Goal: Contribute content: Contribute content

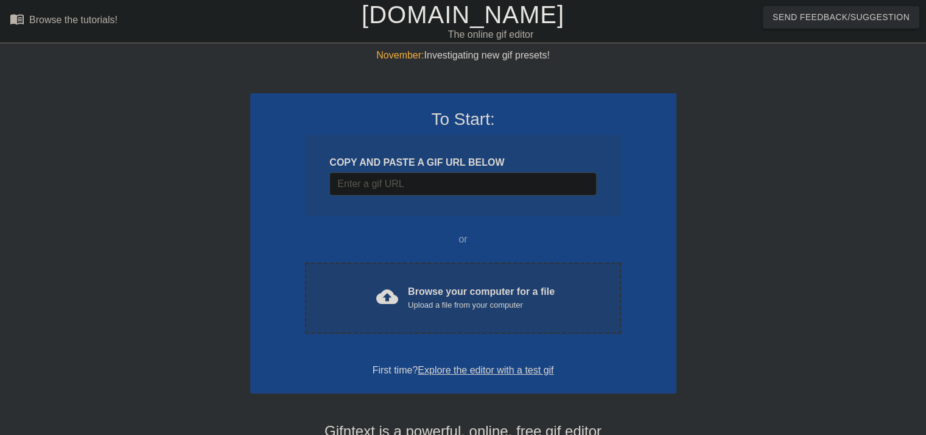
click at [441, 310] on div "cloud_upload Browse your computer for a file Upload a file from your computer" at bounding box center [463, 297] width 264 height 27
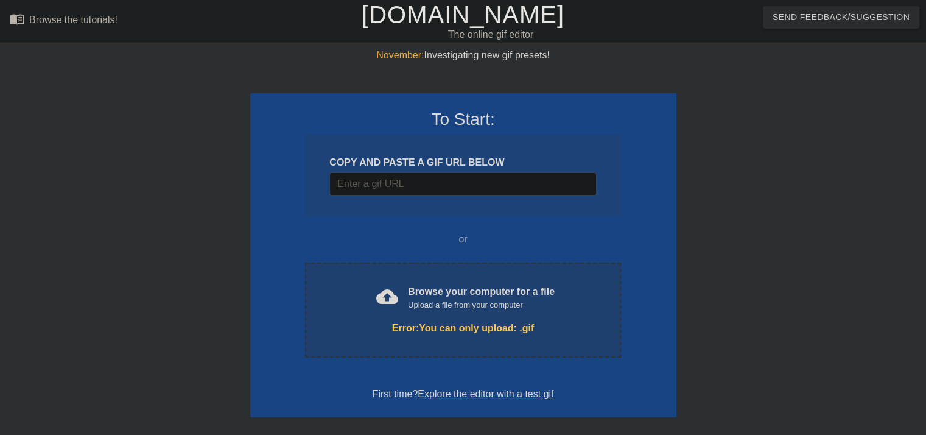
click at [423, 322] on div "Error: You can only upload: .gif" at bounding box center [463, 328] width 264 height 15
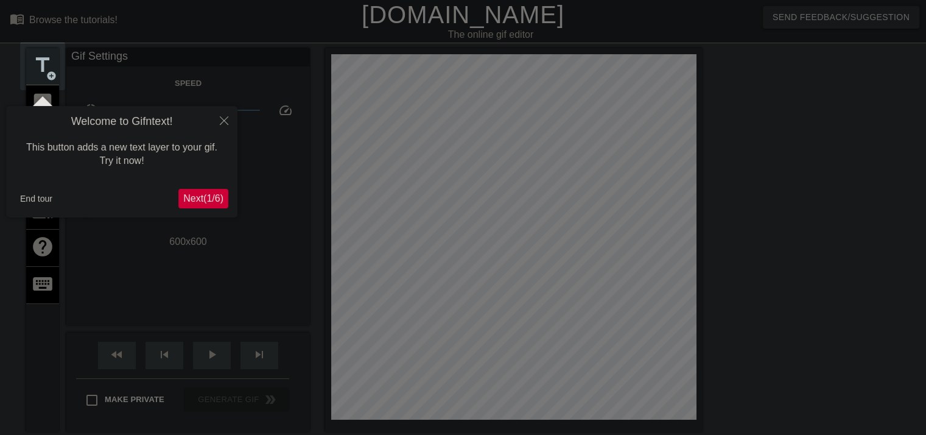
scroll to position [29, 0]
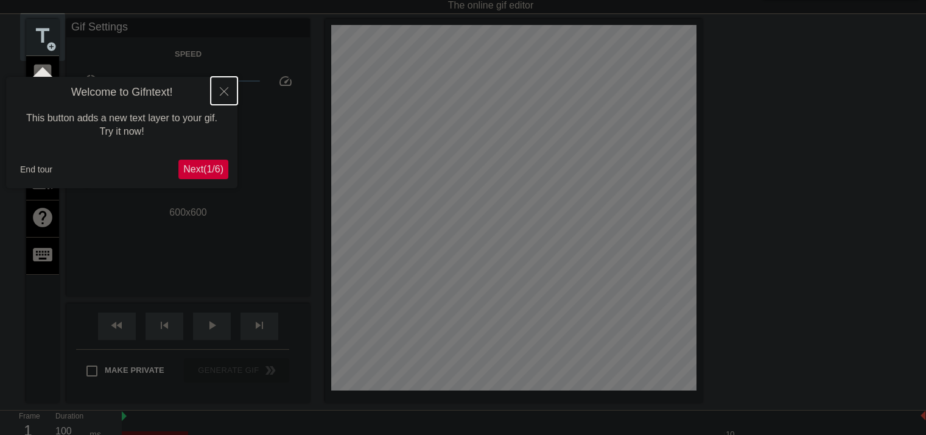
click at [222, 91] on icon "Close" at bounding box center [224, 91] width 9 height 9
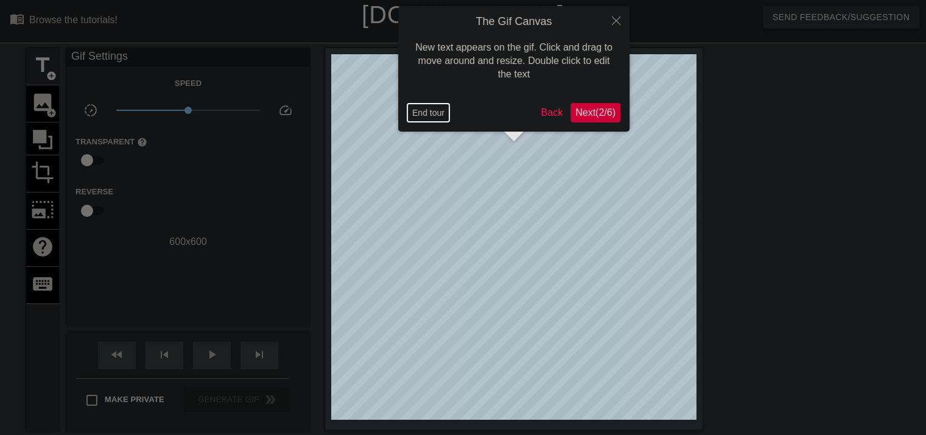
click at [432, 113] on button "End tour" at bounding box center [428, 113] width 42 height 18
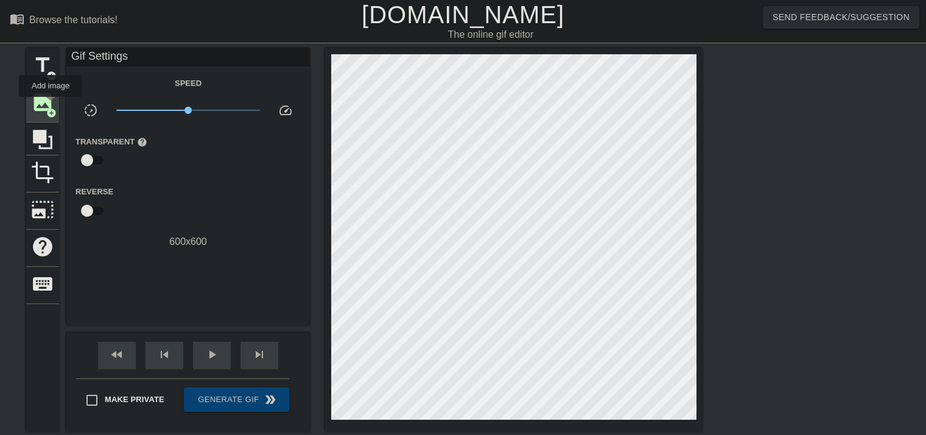
click at [51, 105] on span "image" at bounding box center [42, 102] width 23 height 23
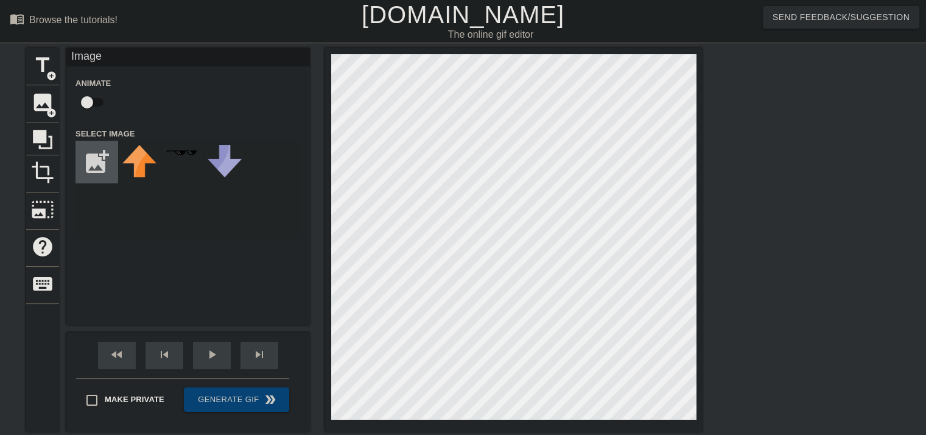
click at [101, 158] on input "file" at bounding box center [96, 161] width 41 height 41
type input "C:\fakepath\white.jpg"
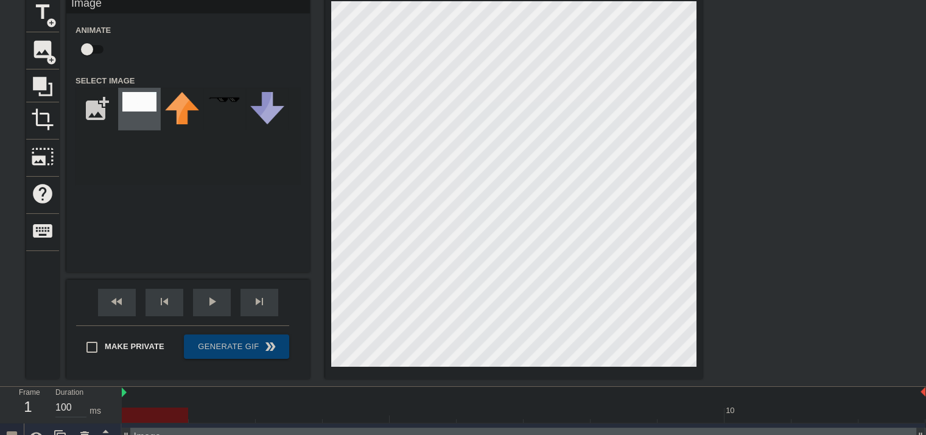
scroll to position [71, 0]
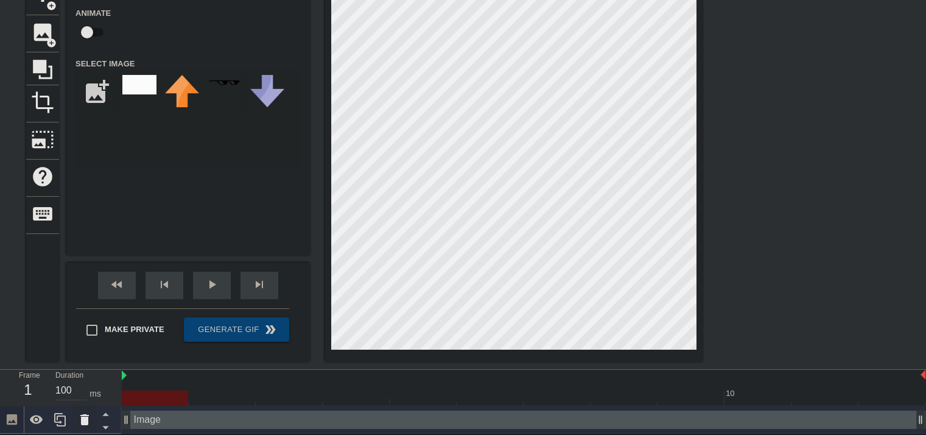
click at [88, 419] on icon at bounding box center [84, 419] width 15 height 15
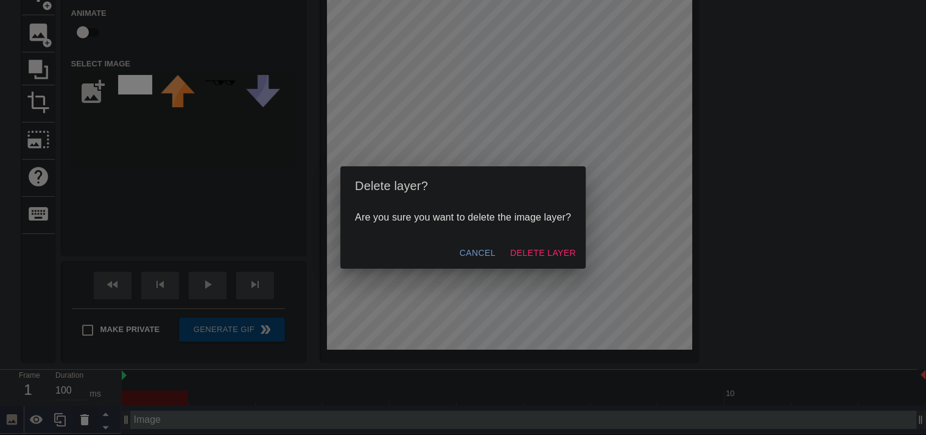
scroll to position [61, 0]
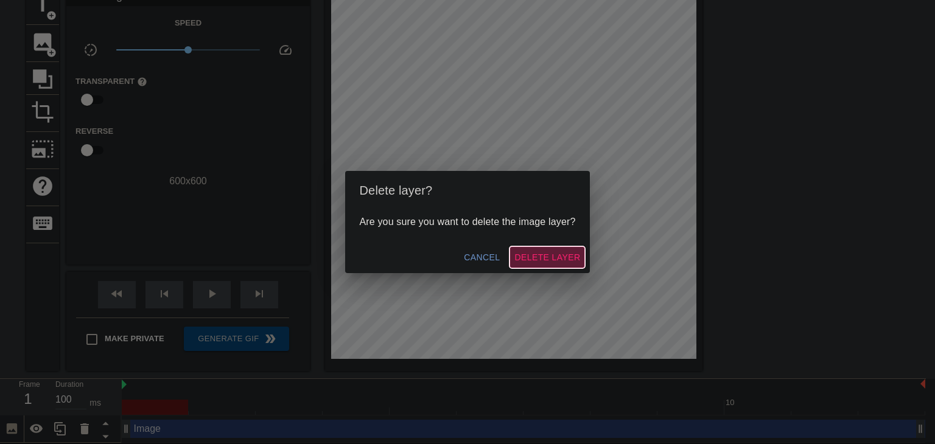
click at [539, 256] on span "Delete Layer" at bounding box center [547, 257] width 66 height 15
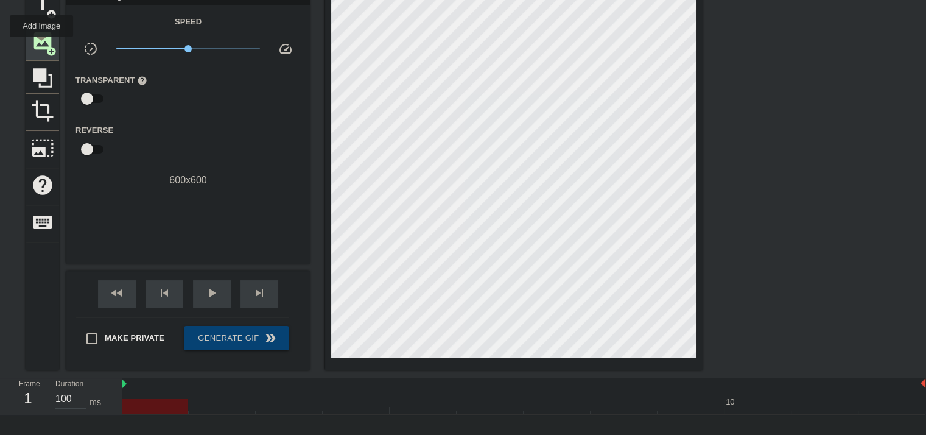
click at [41, 46] on span "image" at bounding box center [42, 40] width 23 height 23
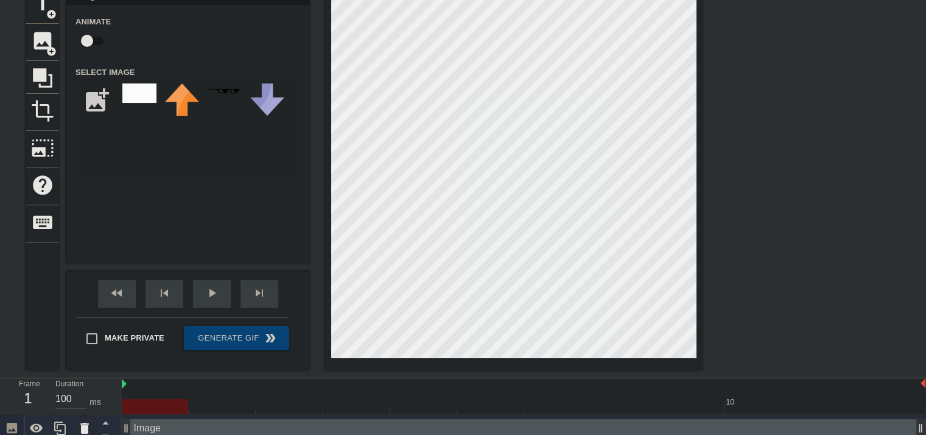
click at [86, 424] on icon at bounding box center [84, 428] width 9 height 11
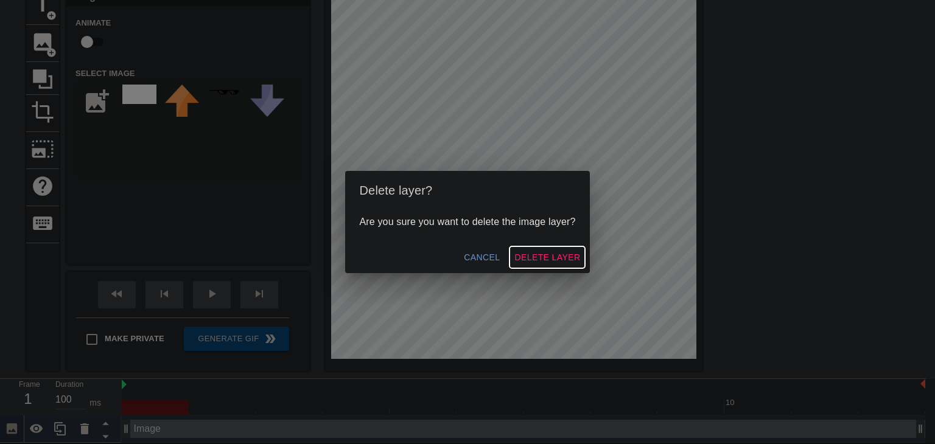
click at [561, 251] on span "Delete Layer" at bounding box center [547, 257] width 66 height 15
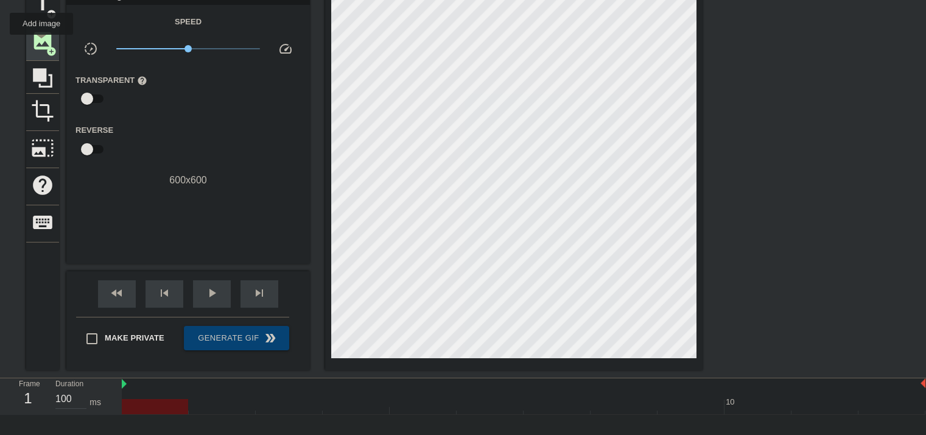
click at [41, 43] on span "image" at bounding box center [42, 40] width 23 height 23
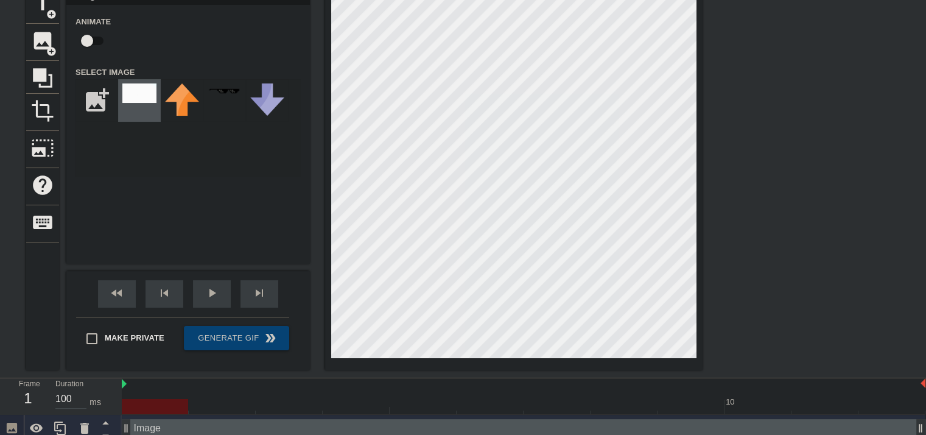
click at [139, 94] on img at bounding box center [139, 92] width 34 height 19
click at [32, 66] on icon at bounding box center [42, 77] width 23 height 23
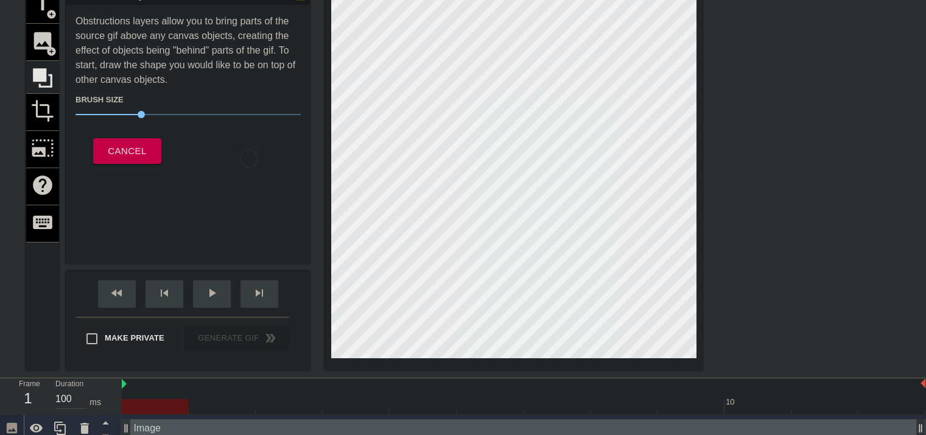
click at [39, 46] on div "title add_circle image add_circle crop photo_size_select_large help keyboard" at bounding box center [42, 179] width 33 height 384
click at [32, 40] on div "title add_circle image add_circle crop photo_size_select_large help keyboard" at bounding box center [42, 179] width 33 height 384
click at [33, 33] on div "title add_circle image add_circle crop photo_size_select_large help keyboard" at bounding box center [42, 179] width 33 height 384
click at [49, 74] on icon at bounding box center [42, 77] width 23 height 23
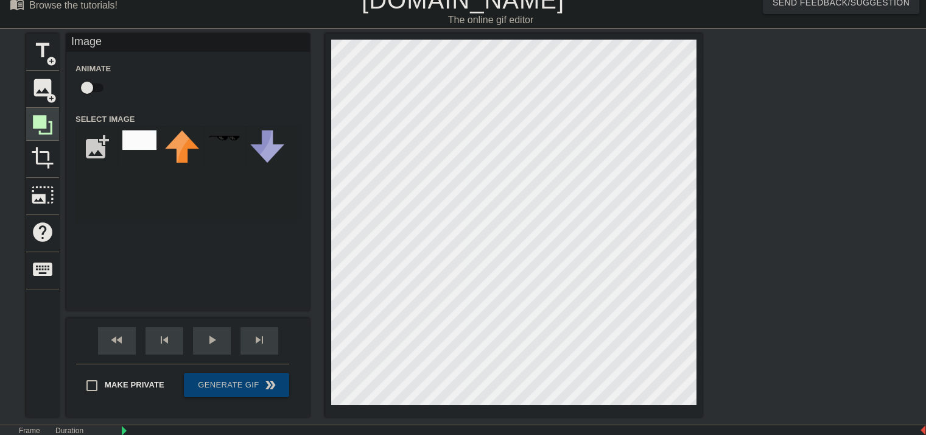
scroll to position [0, 0]
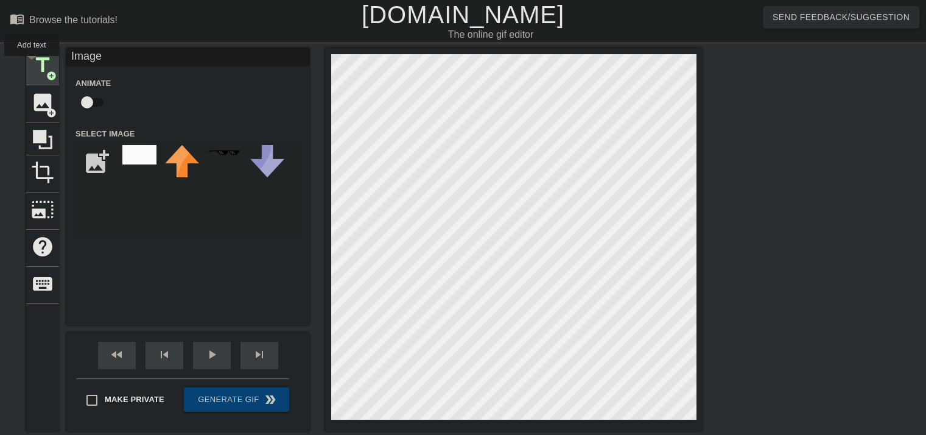
click at [32, 65] on span "title" at bounding box center [42, 65] width 23 height 23
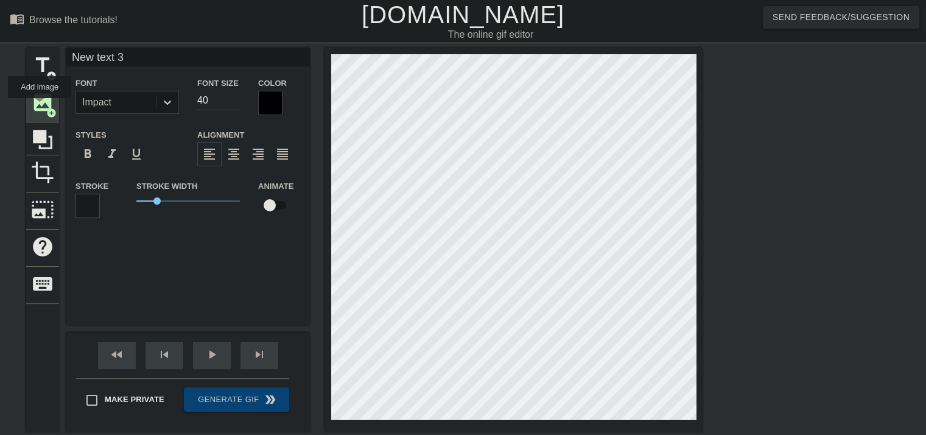
click at [40, 107] on span "image" at bounding box center [42, 102] width 23 height 23
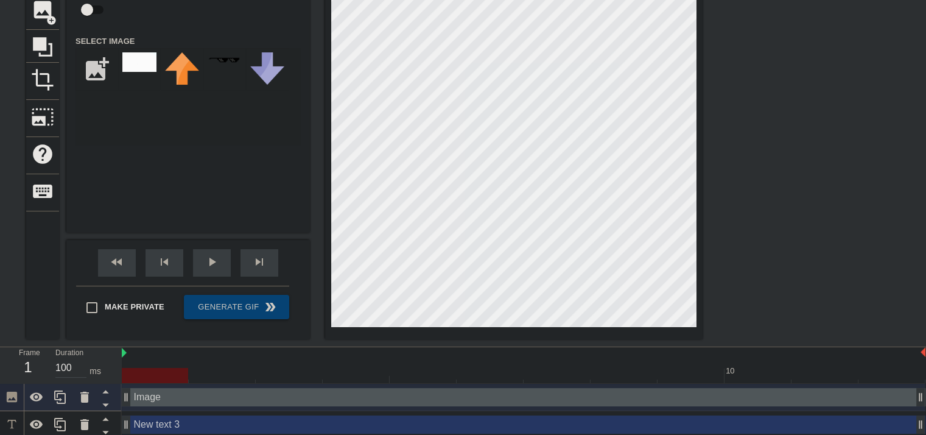
scroll to position [122, 0]
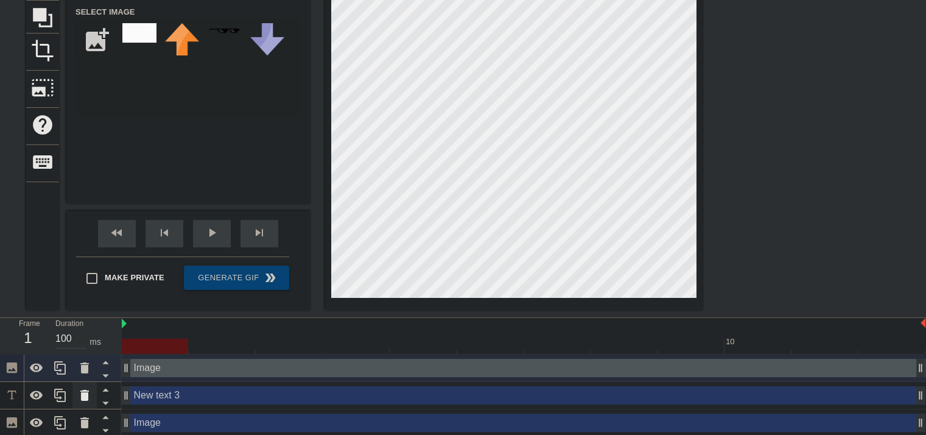
click at [83, 401] on icon at bounding box center [84, 395] width 9 height 11
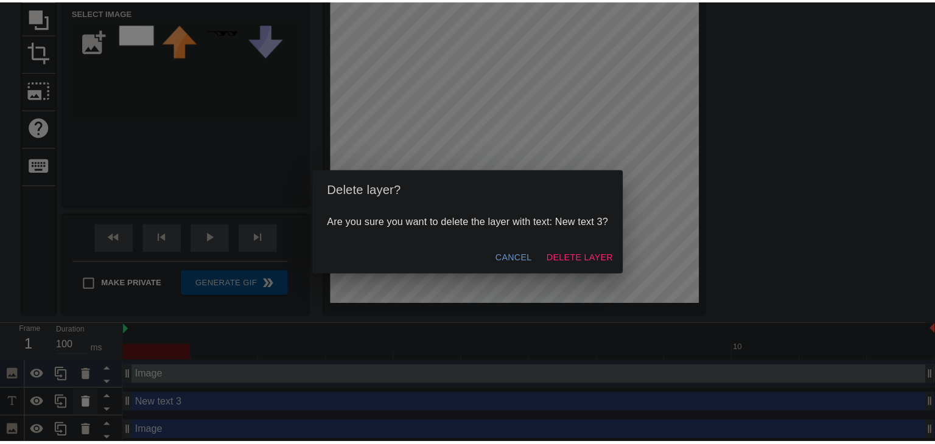
scroll to position [116, 0]
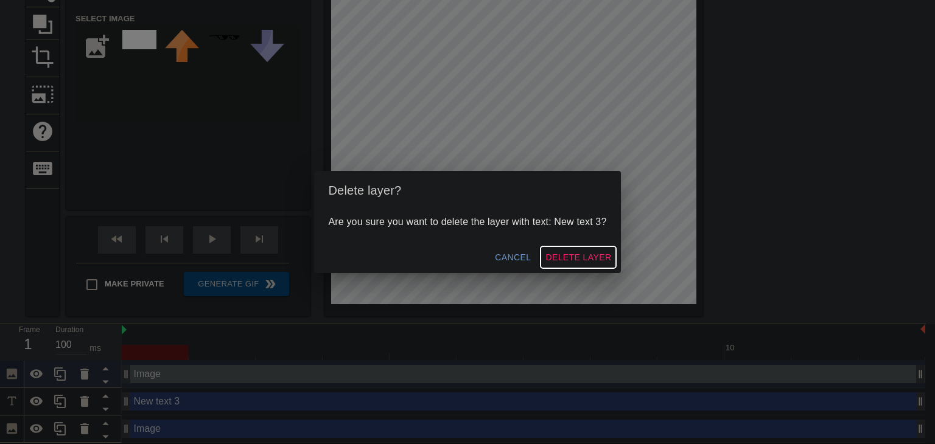
click at [566, 253] on span "Delete Layer" at bounding box center [579, 257] width 66 height 15
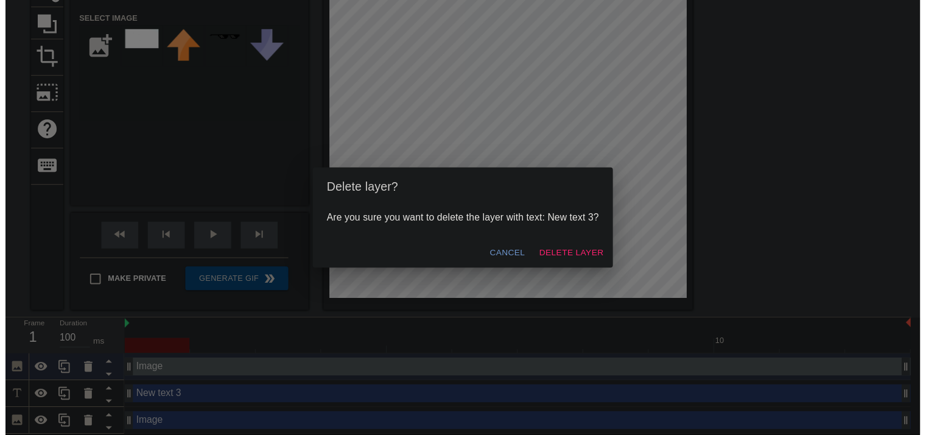
scroll to position [98, 0]
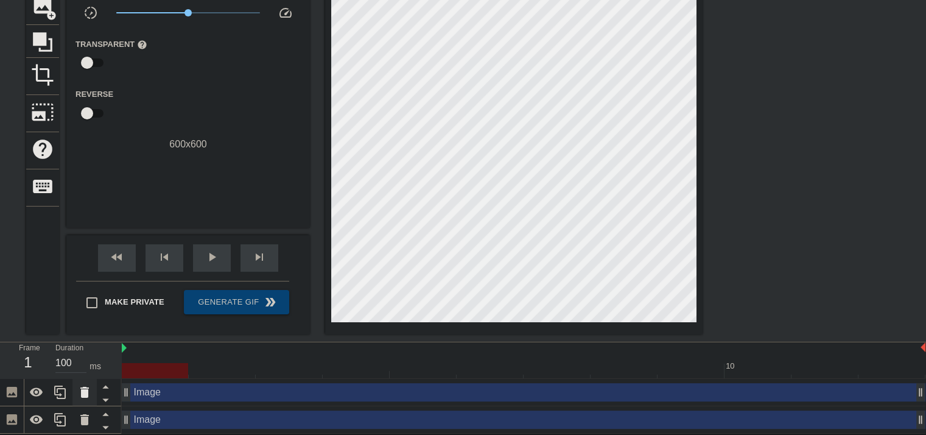
click at [93, 390] on div at bounding box center [84, 392] width 24 height 27
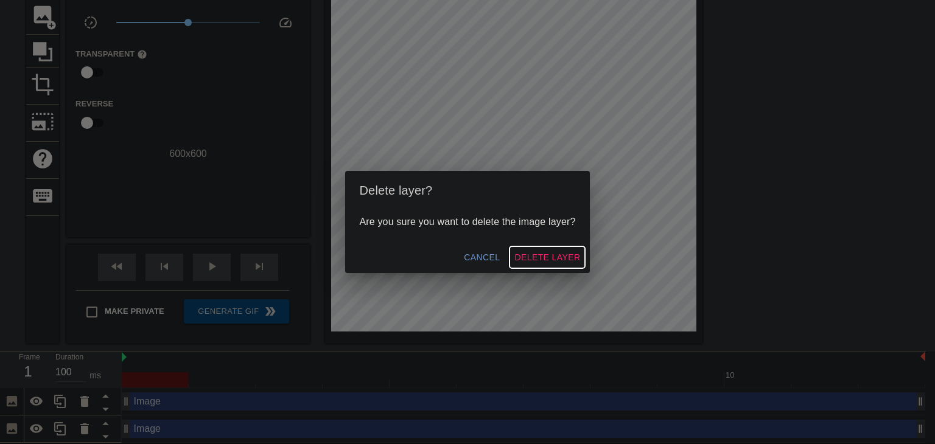
click at [550, 252] on span "Delete Layer" at bounding box center [547, 257] width 66 height 15
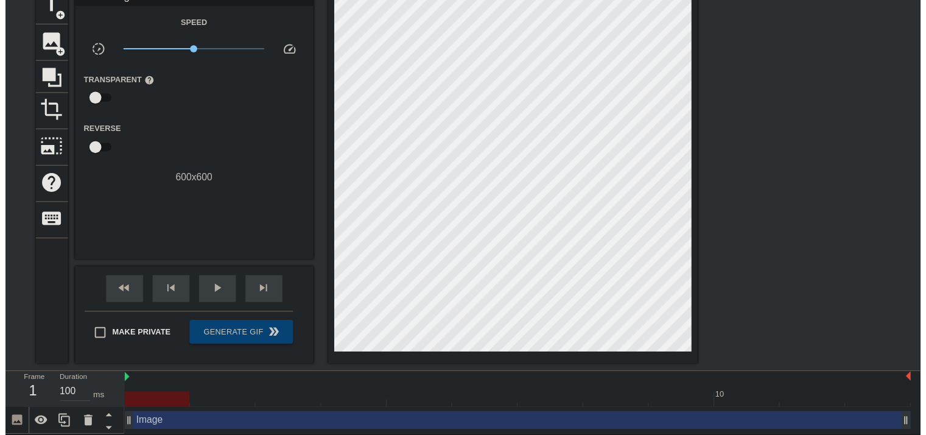
scroll to position [71, 0]
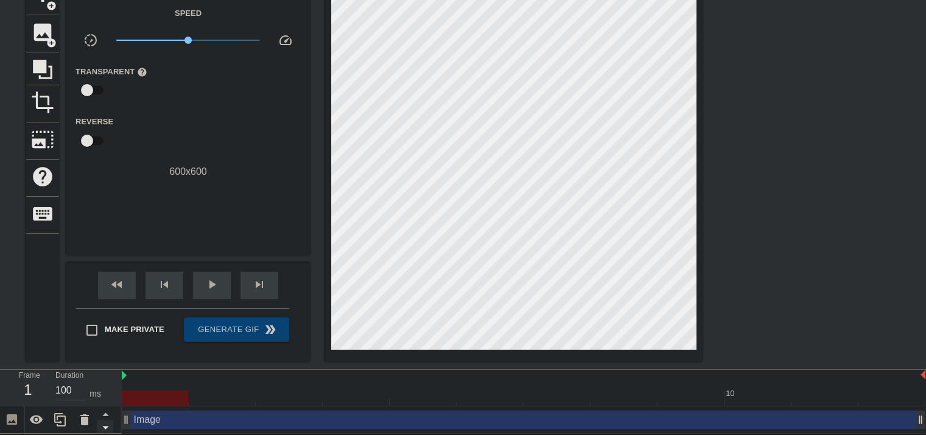
click at [104, 429] on icon at bounding box center [105, 426] width 15 height 15
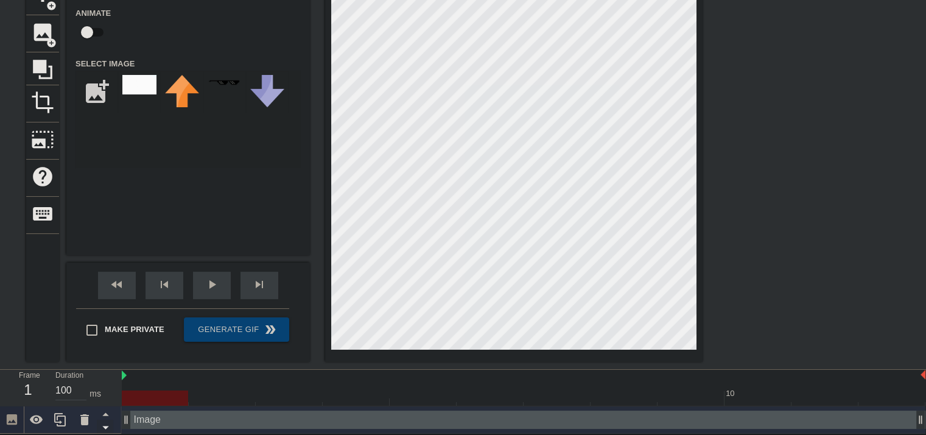
click at [104, 429] on icon at bounding box center [105, 426] width 15 height 15
click at [103, 414] on icon at bounding box center [105, 413] width 15 height 15
click at [83, 426] on icon at bounding box center [84, 419] width 15 height 15
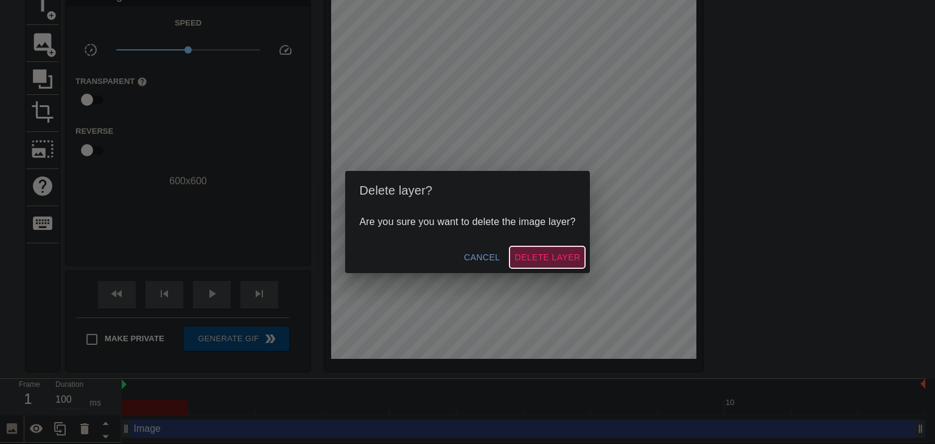
click at [549, 255] on span "Delete Layer" at bounding box center [547, 257] width 66 height 15
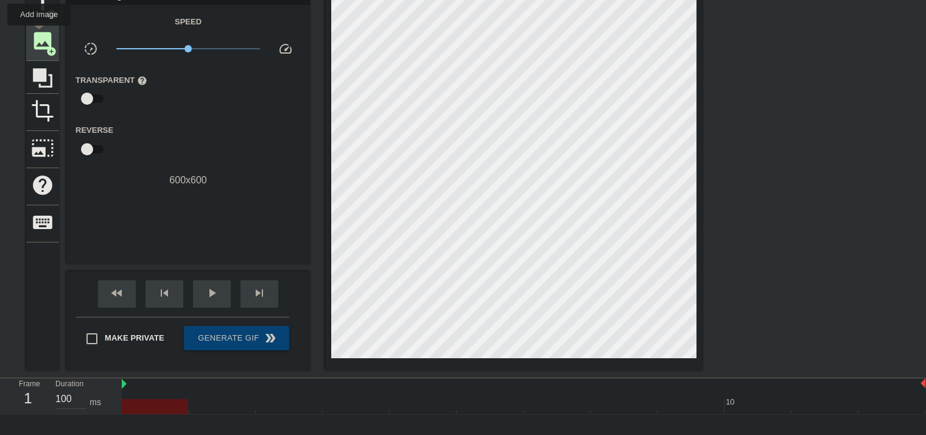
click at [39, 34] on span "image" at bounding box center [42, 40] width 23 height 23
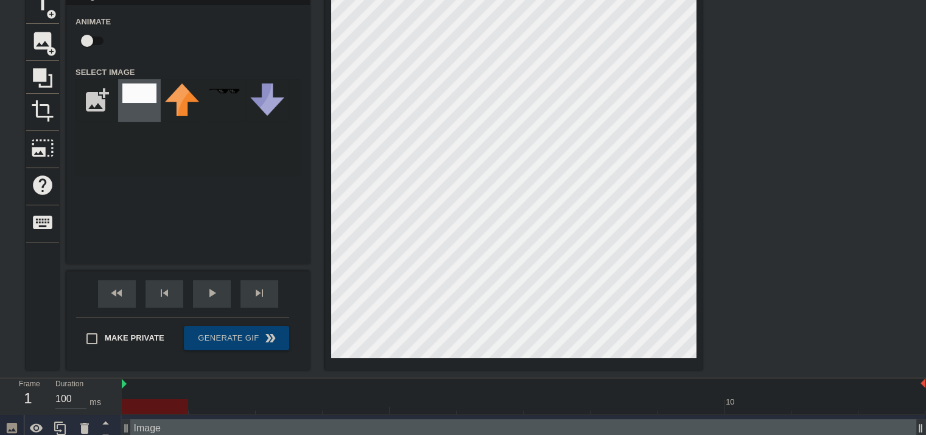
click at [125, 88] on img at bounding box center [139, 92] width 34 height 19
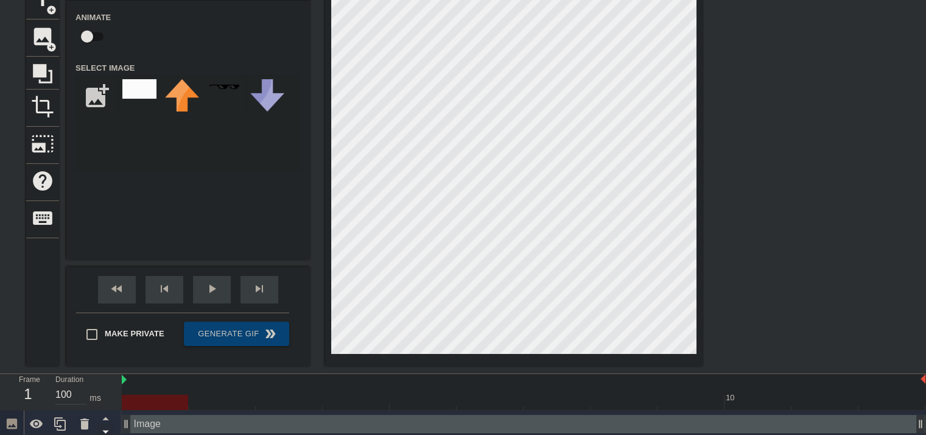
scroll to position [71, 0]
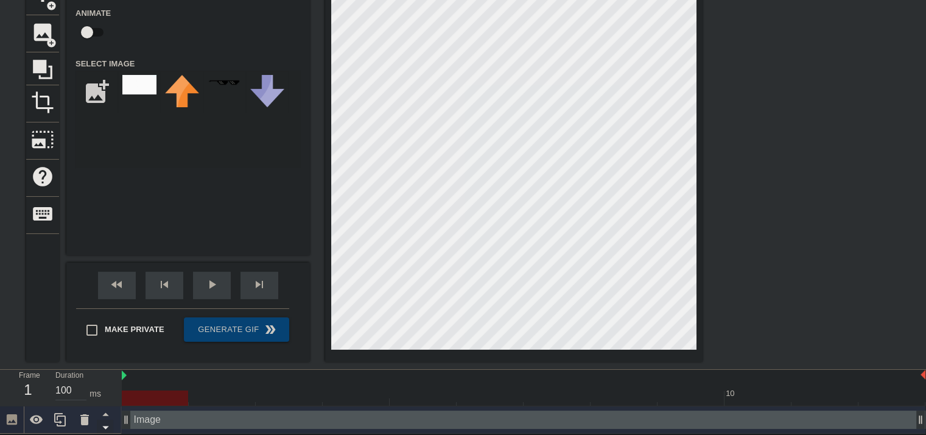
click at [110, 423] on icon at bounding box center [105, 426] width 15 height 15
click at [101, 415] on icon at bounding box center [105, 413] width 15 height 15
click at [88, 415] on icon at bounding box center [84, 419] width 15 height 15
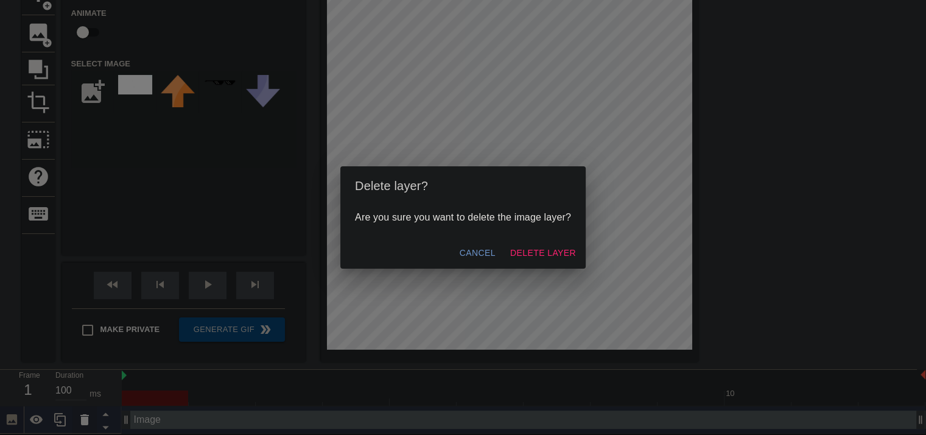
scroll to position [61, 0]
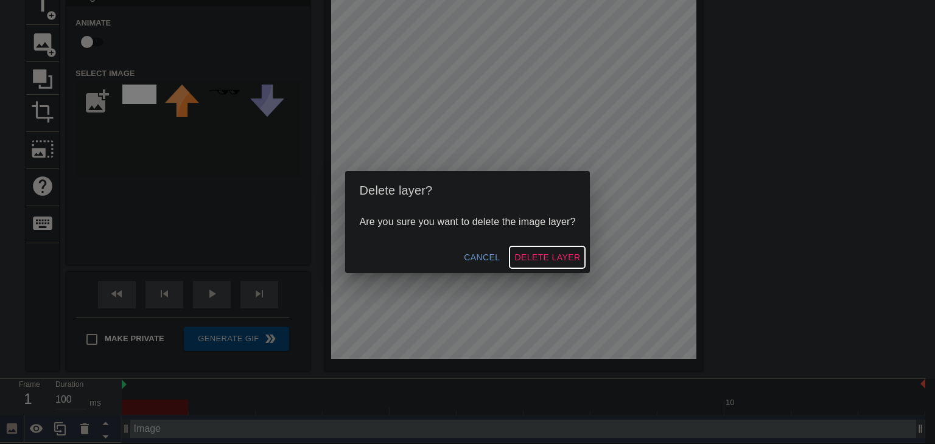
click at [538, 248] on button "Delete Layer" at bounding box center [547, 258] width 75 height 23
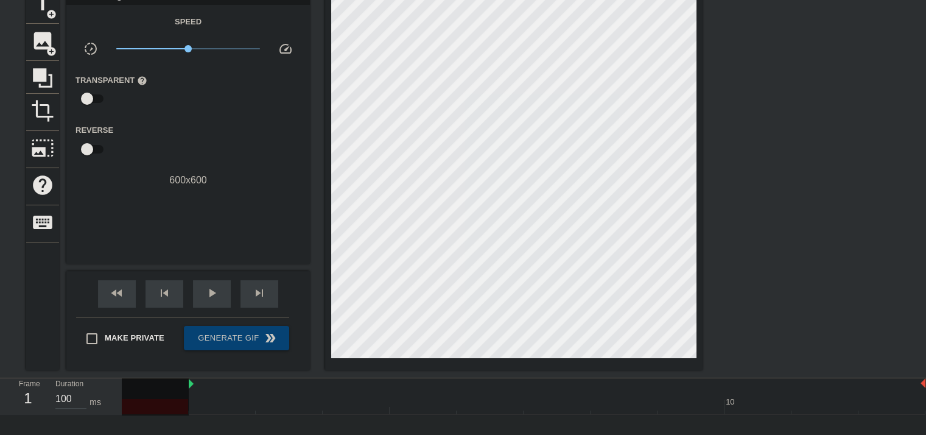
drag, startPoint x: 124, startPoint y: 384, endPoint x: 176, endPoint y: 385, distance: 52.4
click at [176, 385] on div "10" at bounding box center [524, 396] width 804 height 36
drag, startPoint x: 188, startPoint y: 385, endPoint x: 131, endPoint y: 385, distance: 57.2
click at [131, 385] on div at bounding box center [155, 401] width 67 height 46
